Goal: Transaction & Acquisition: Download file/media

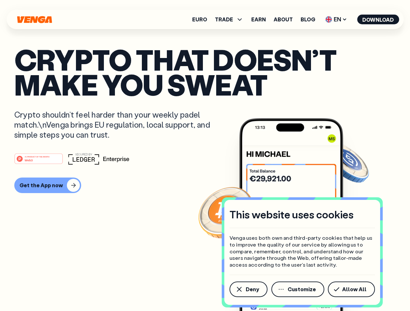
click at [205, 156] on div "#1 PRODUCT OF THE MONTH Web3" at bounding box center [204, 159] width 381 height 12
click at [248, 290] on span "Deny" at bounding box center [252, 289] width 13 height 5
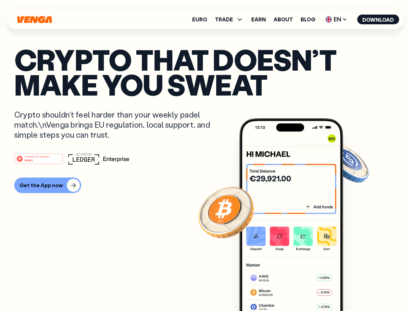
click at [298, 290] on img at bounding box center [291, 226] width 104 height 217
click at [352, 290] on article "Crypto that doesn’t make you sweat Crypto shouldn’t feel harder than your weekl…" at bounding box center [204, 168] width 381 height 243
click at [231, 19] on span "TRADE" at bounding box center [224, 19] width 18 height 5
click at [336, 19] on span "EN" at bounding box center [336, 19] width 26 height 10
click at [378, 19] on button "Download" at bounding box center [378, 20] width 42 height 10
